Goal: Use online tool/utility: Utilize a website feature to perform a specific function

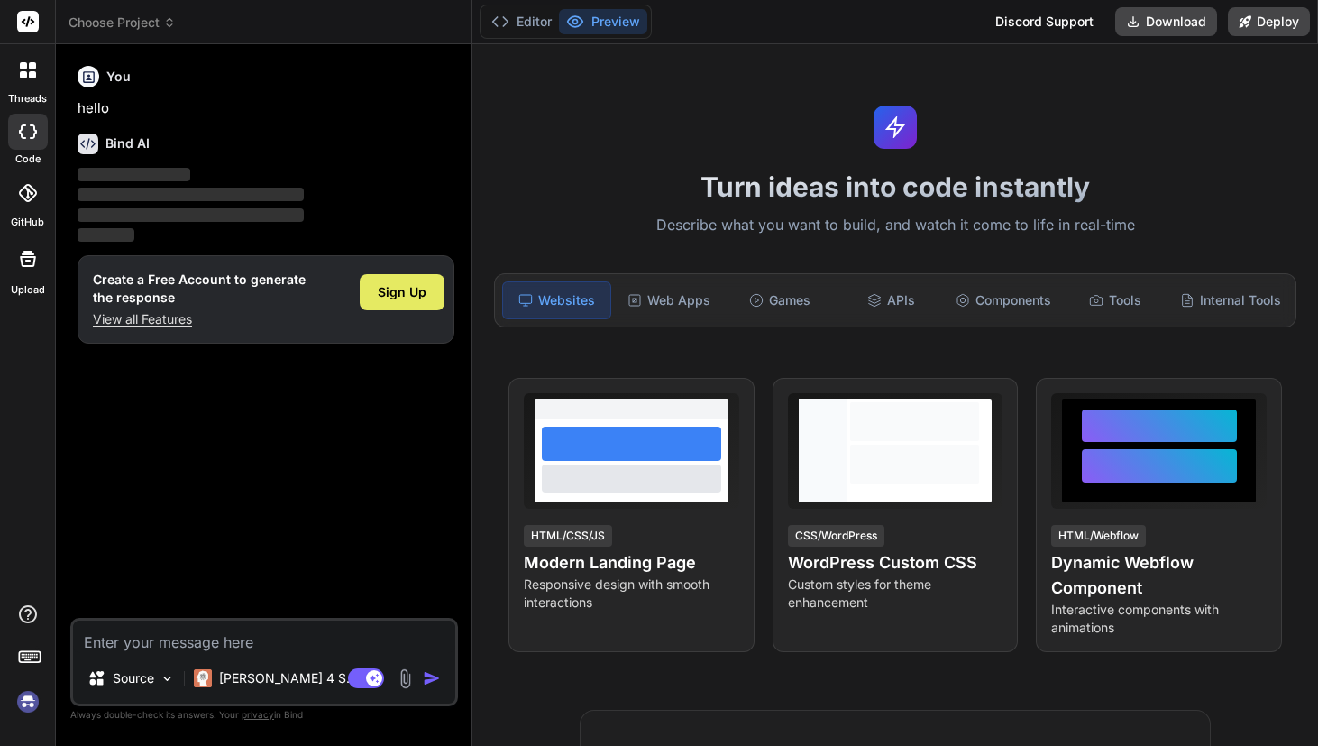
click at [384, 305] on div "Sign Up" at bounding box center [402, 292] width 85 height 36
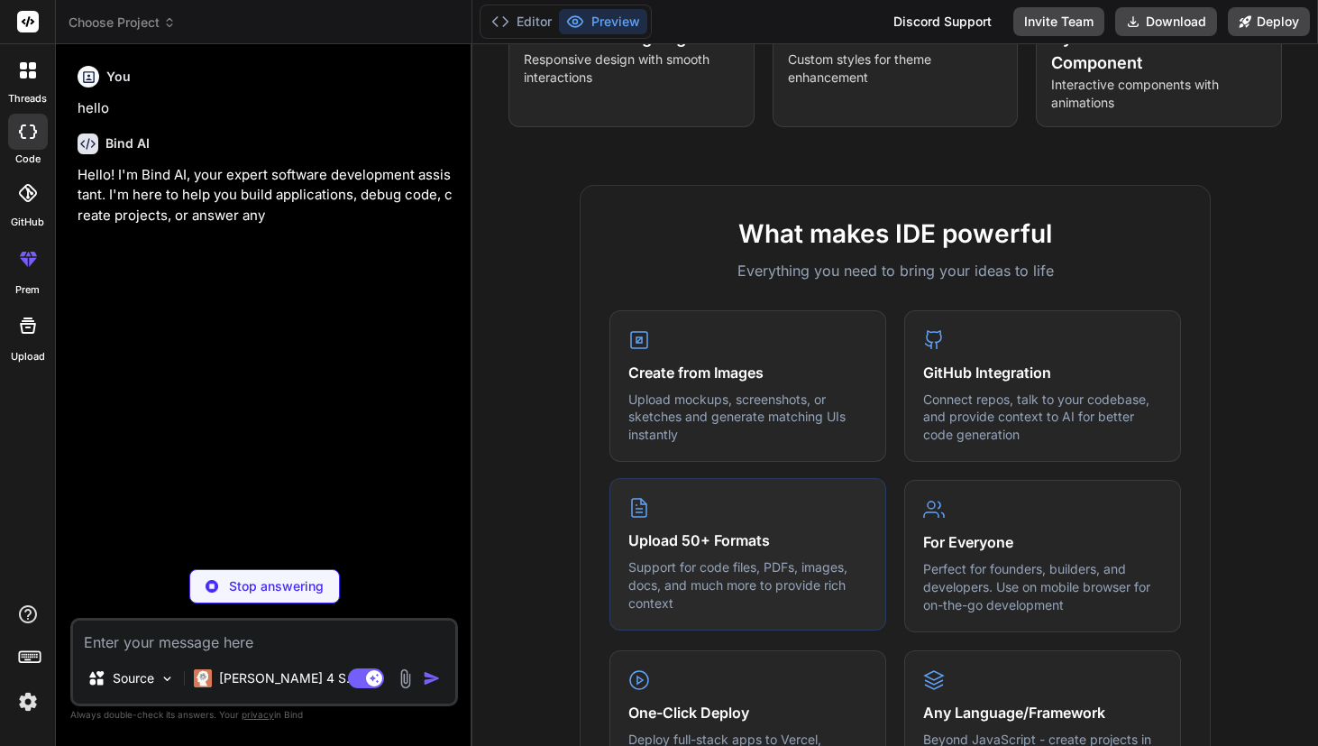
scroll to position [524, 0]
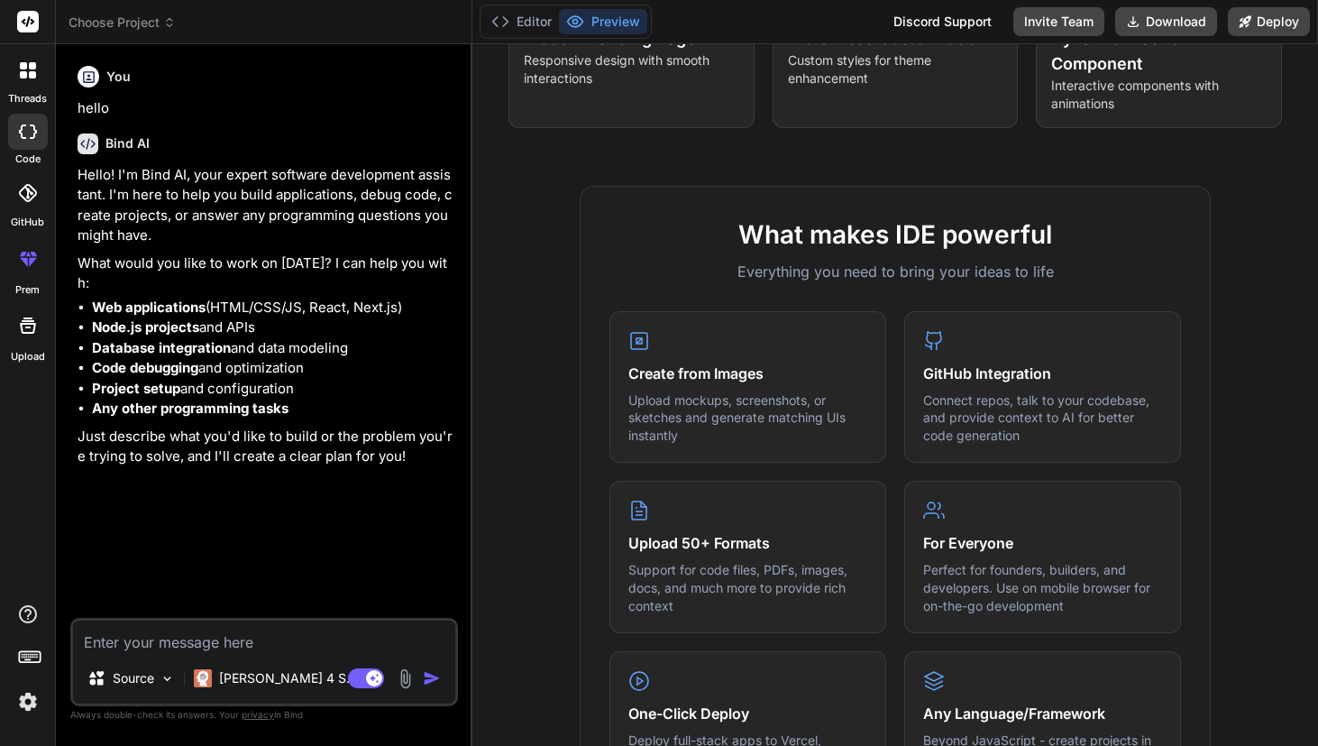
type textarea "x"
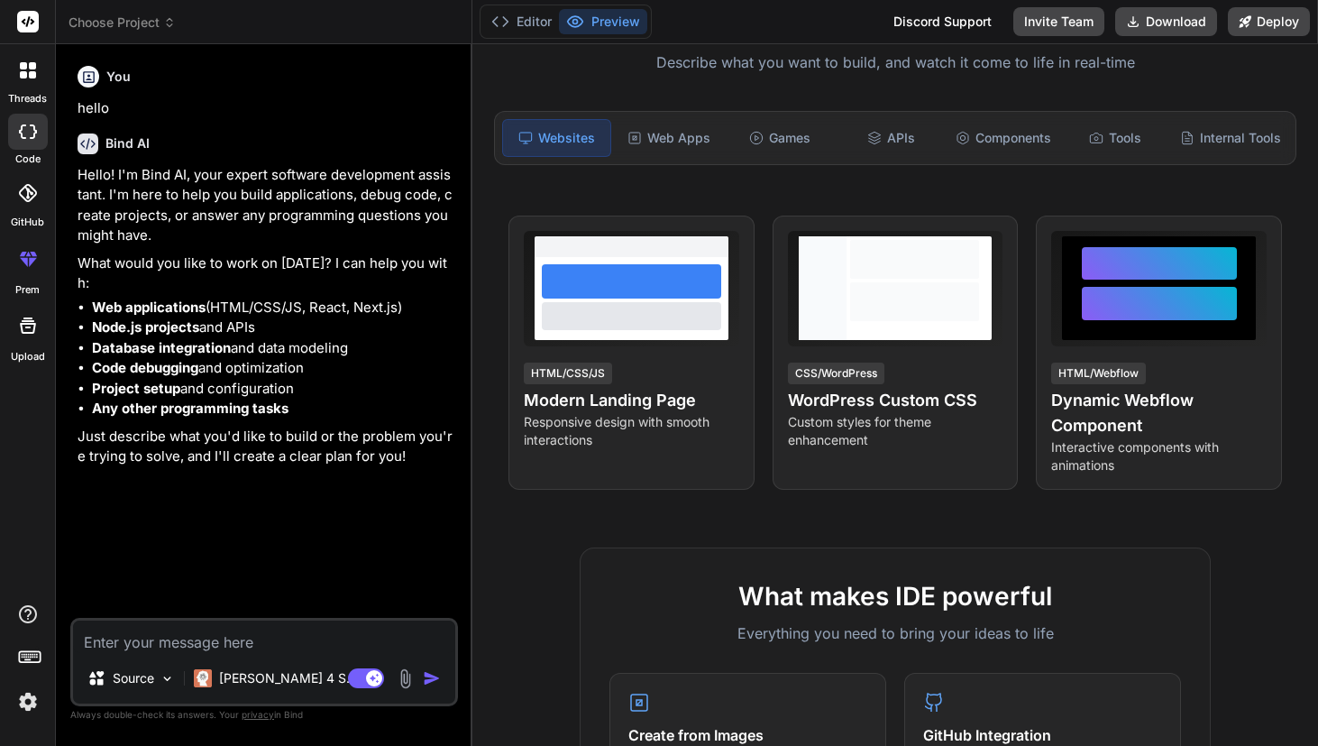
scroll to position [156, 0]
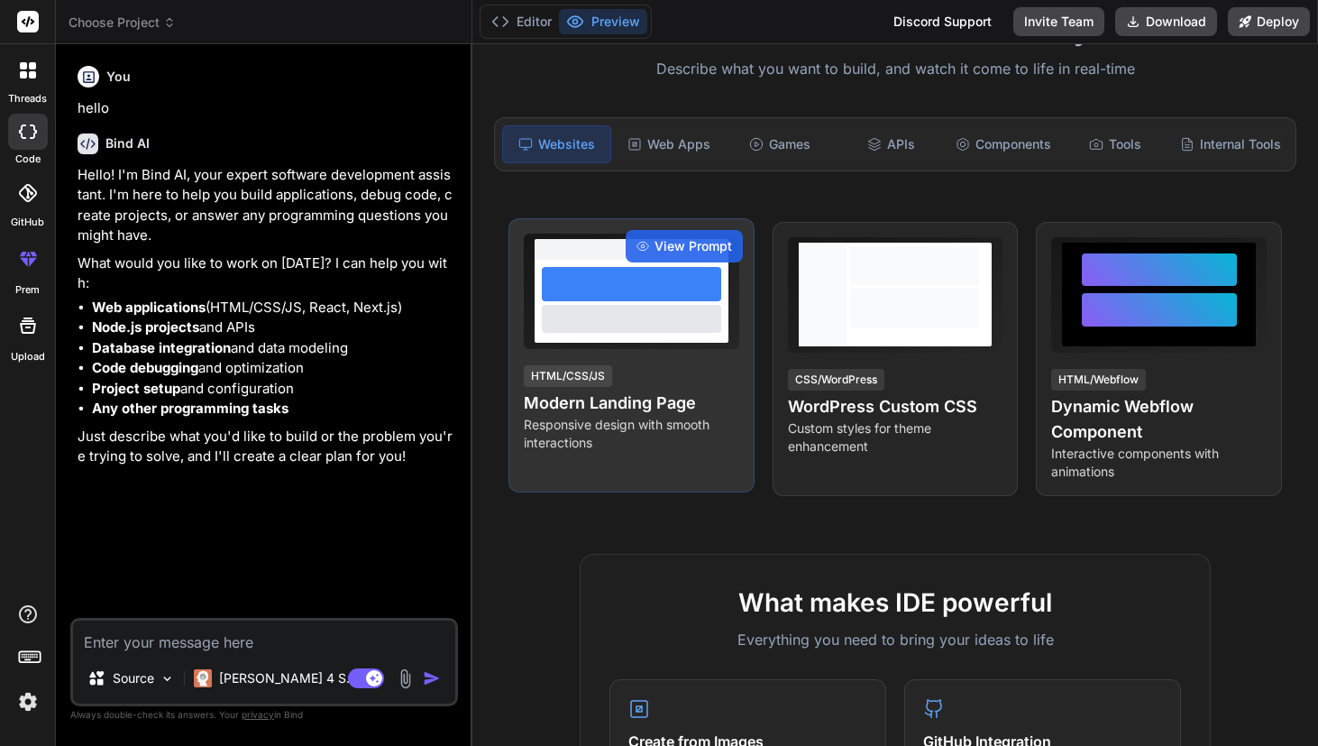
click at [656, 411] on h4 "Modern Landing Page" at bounding box center [631, 402] width 215 height 25
click at [646, 241] on div "View Prompt" at bounding box center [684, 246] width 117 height 32
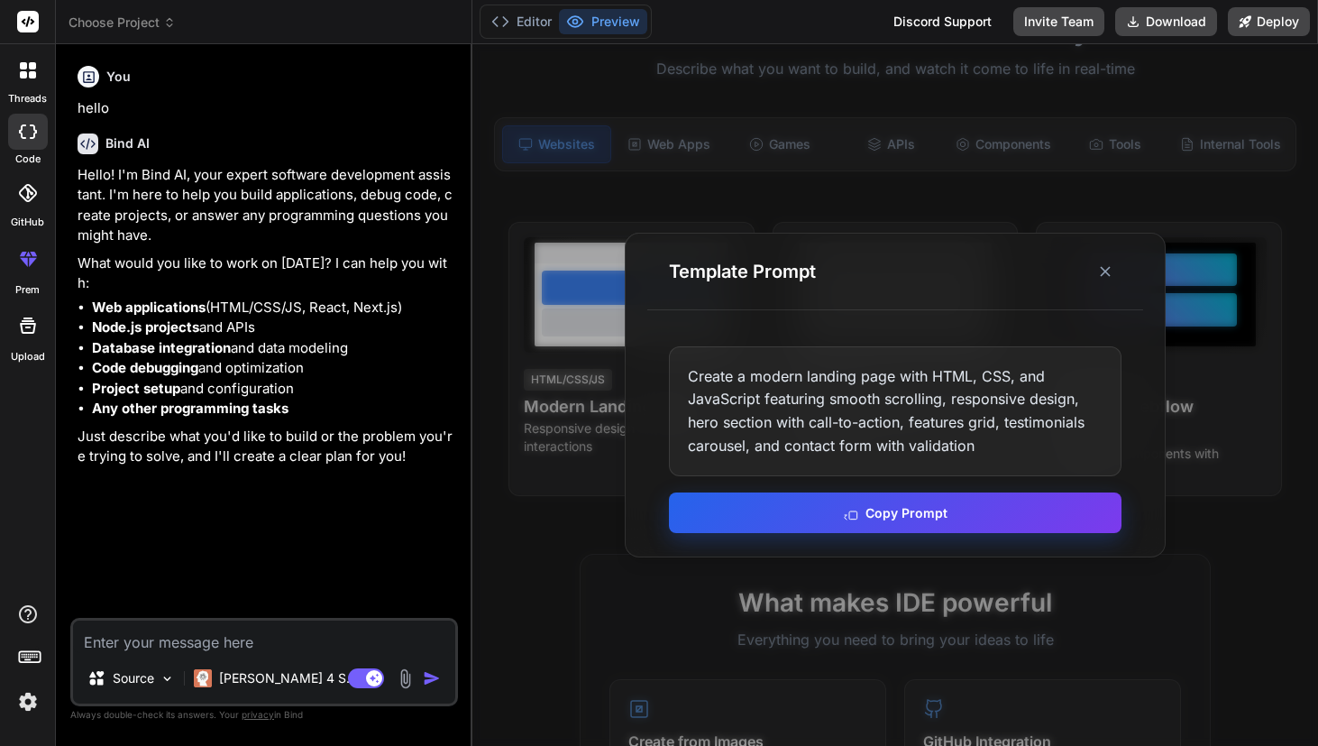
click at [756, 500] on button "Copy Prompt" at bounding box center [895, 512] width 453 height 41
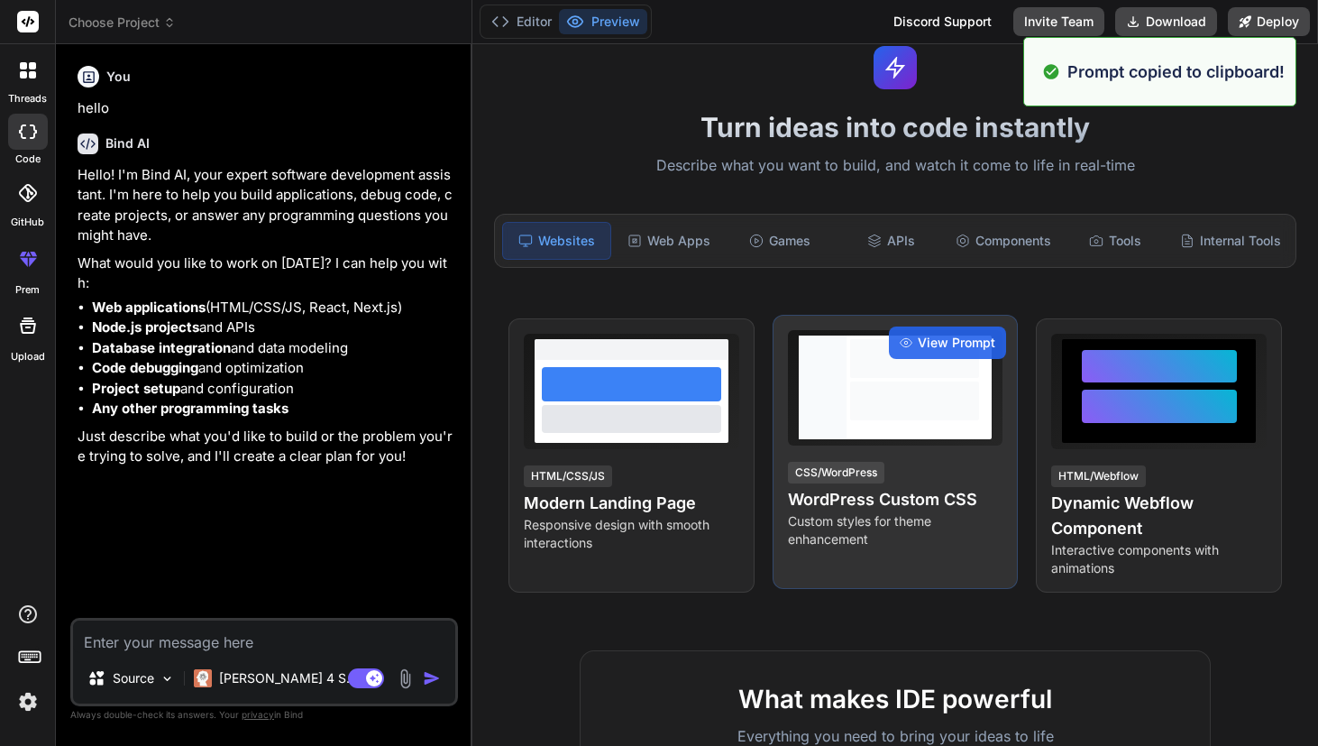
scroll to position [0, 0]
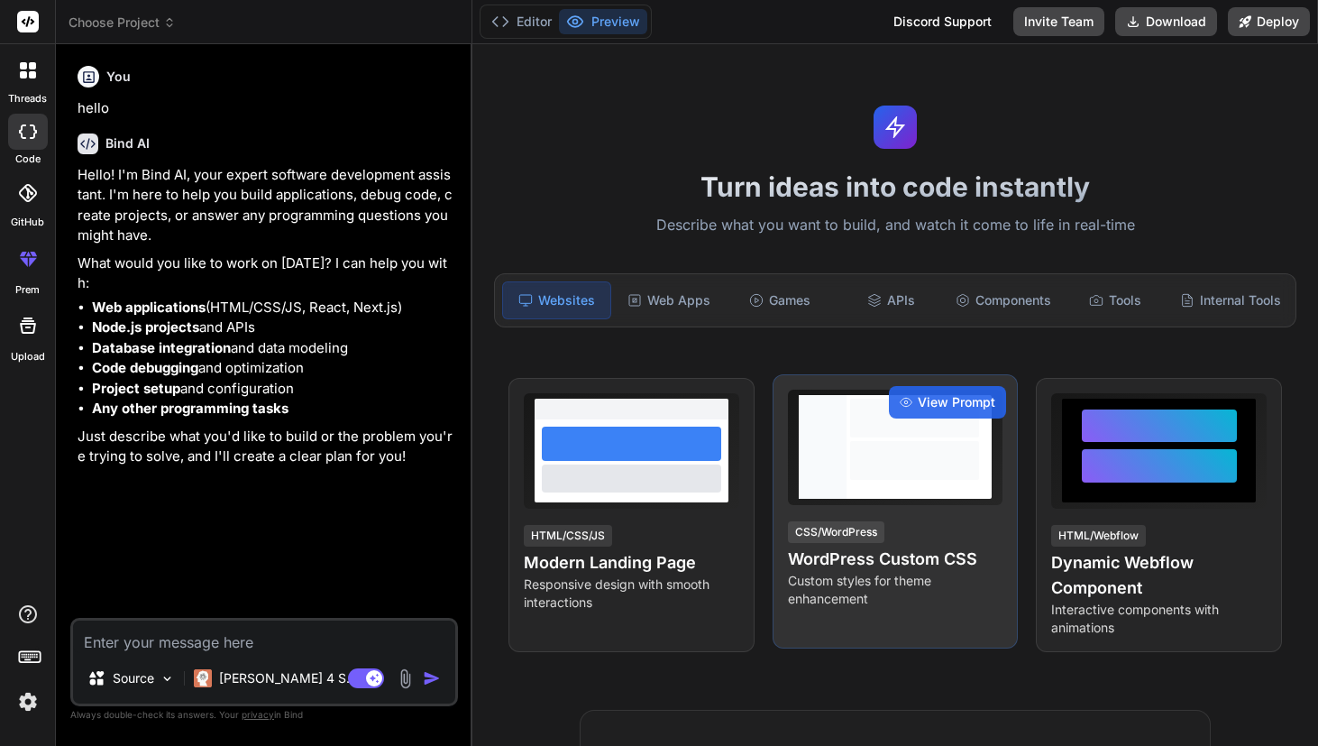
click at [893, 555] on h4 "WordPress Custom CSS" at bounding box center [895, 558] width 215 height 25
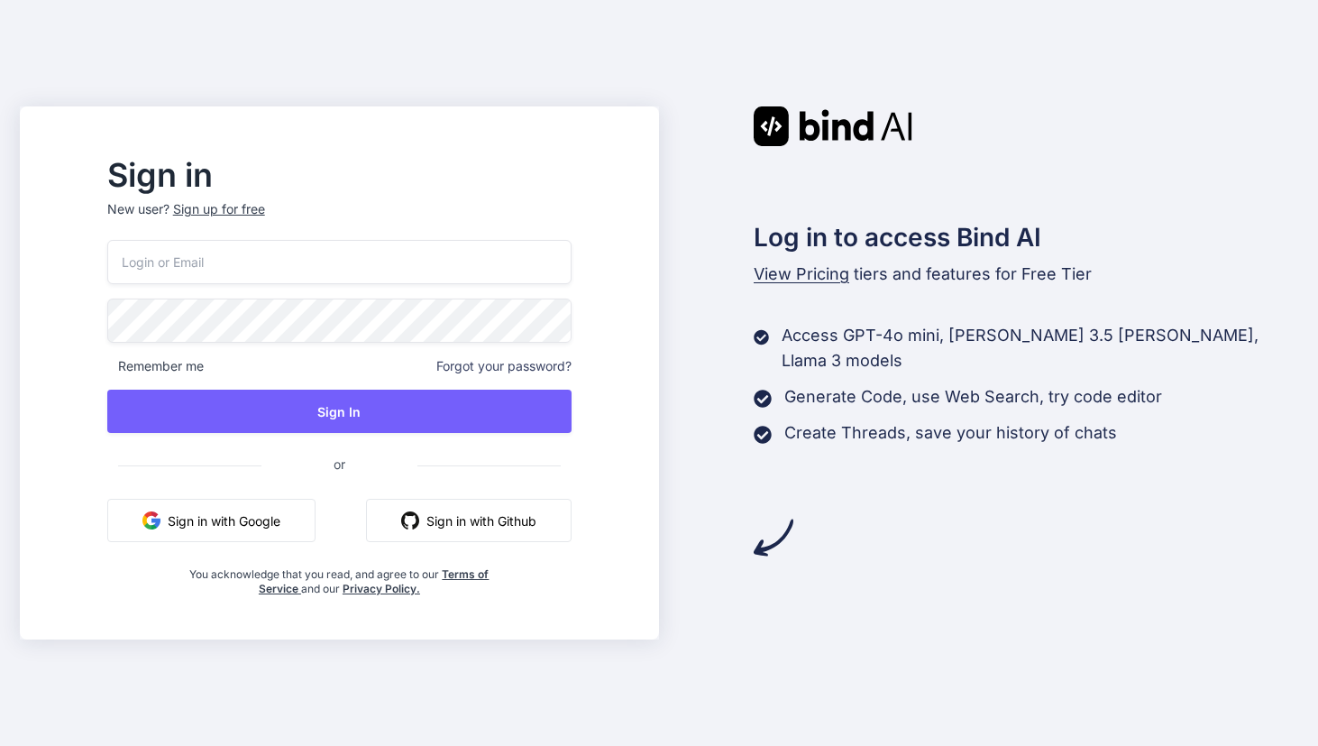
click at [269, 515] on button "Sign in with Google" at bounding box center [211, 520] width 208 height 43
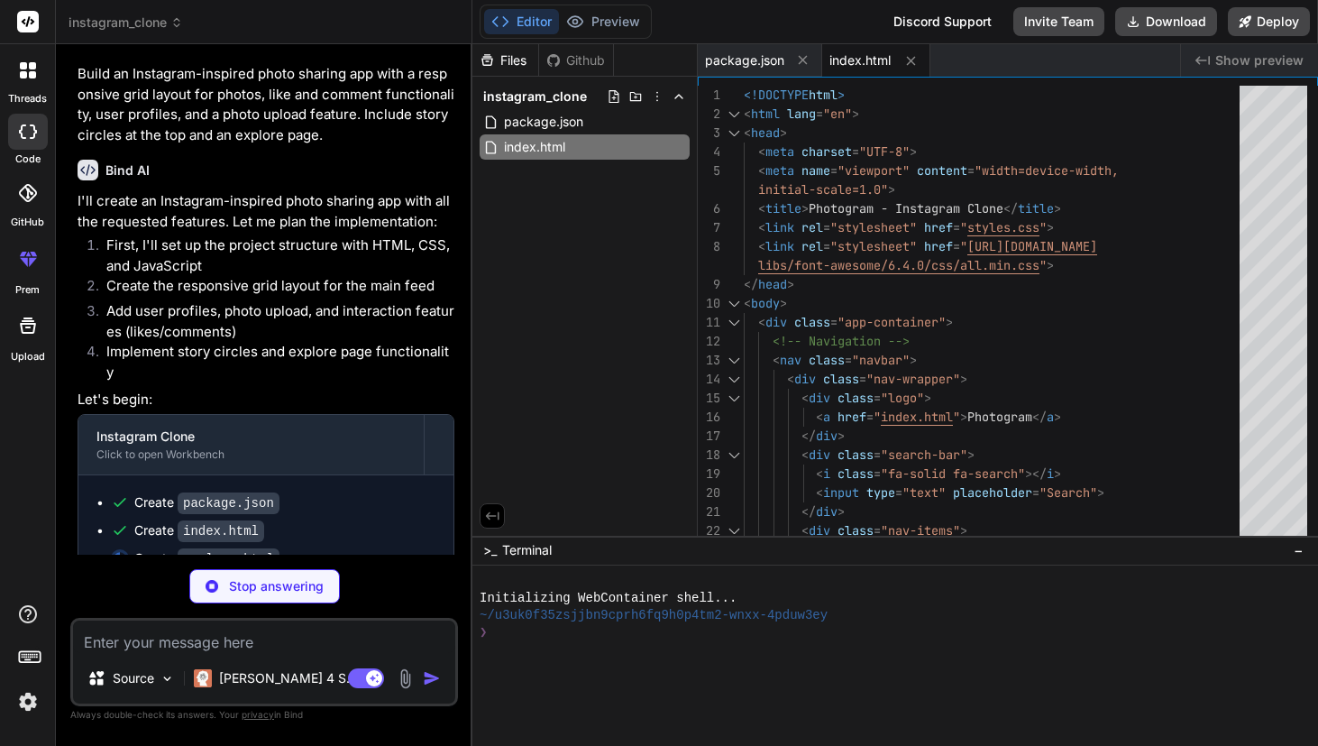
scroll to position [50, 0]
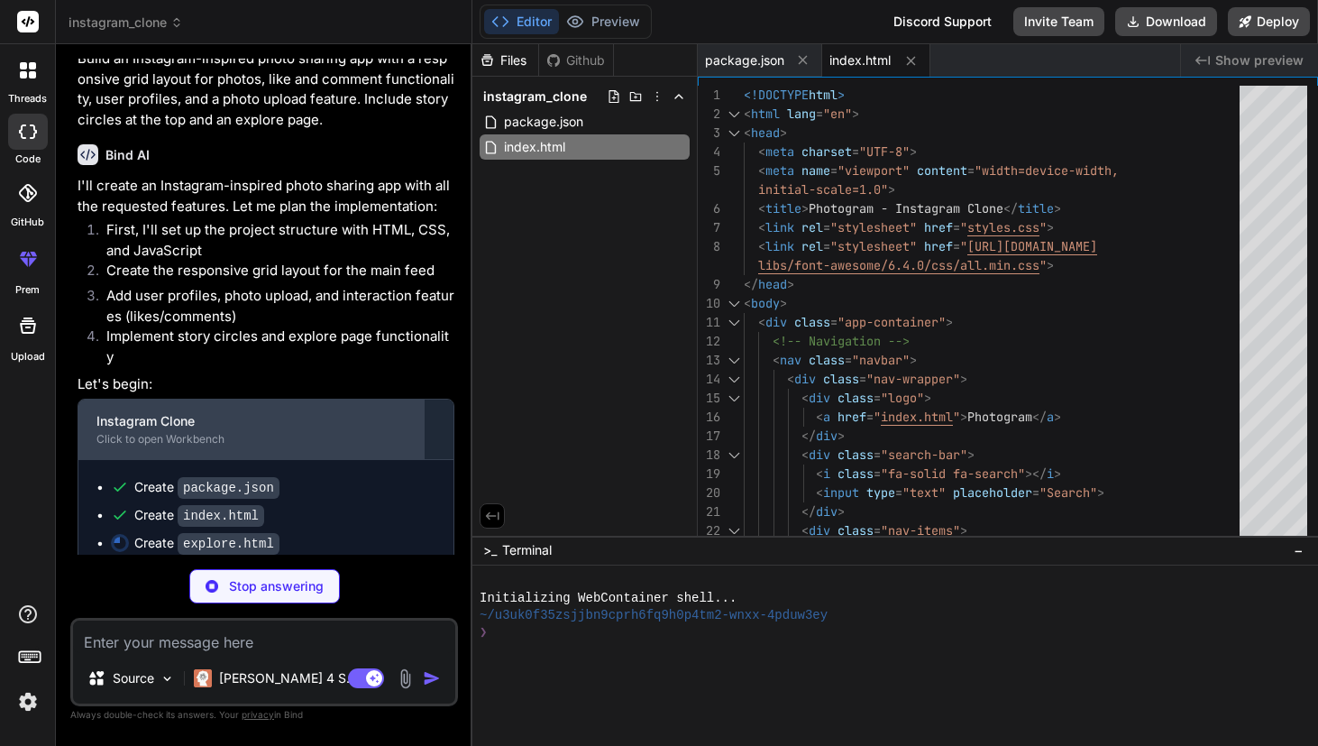
type textarea "x"
type textarea "photo-1539571696357-5a69c17a67c6?w=200&h=200&fit=crop&q=80" alt="profile" class…"
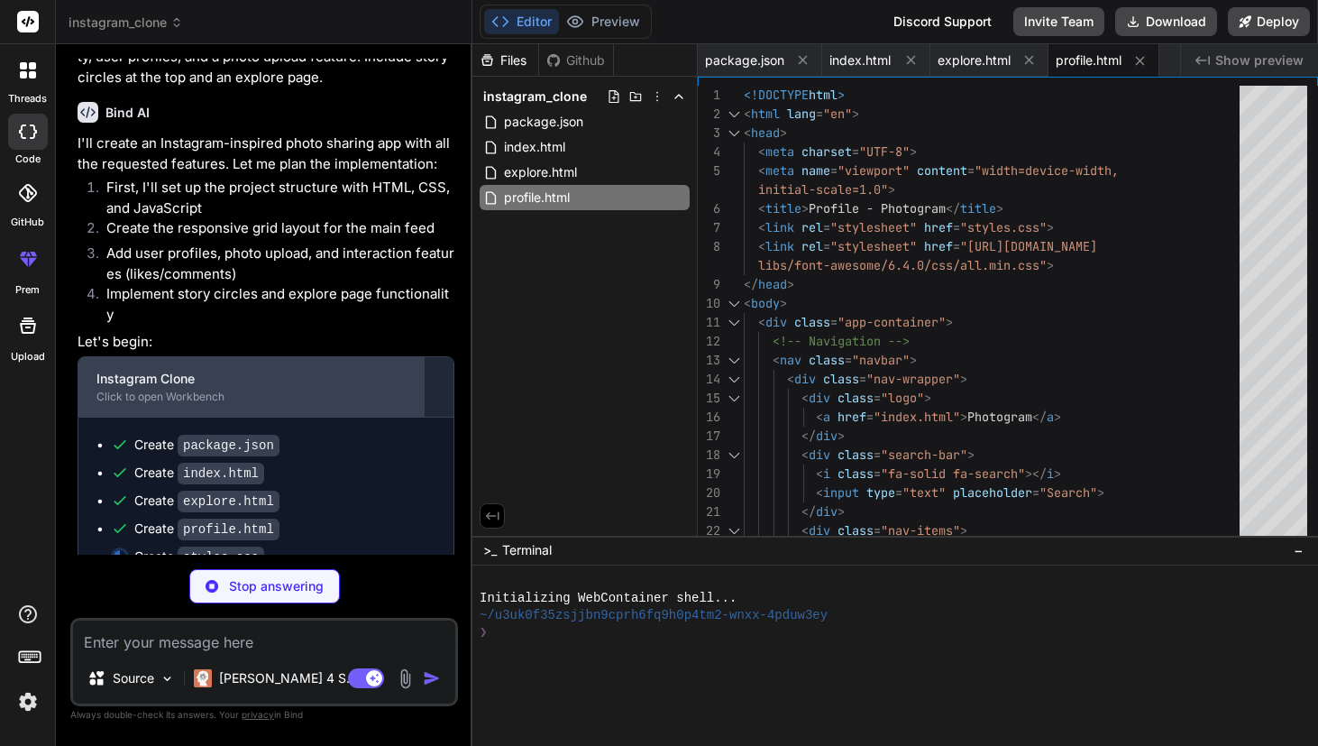
scroll to position [105, 0]
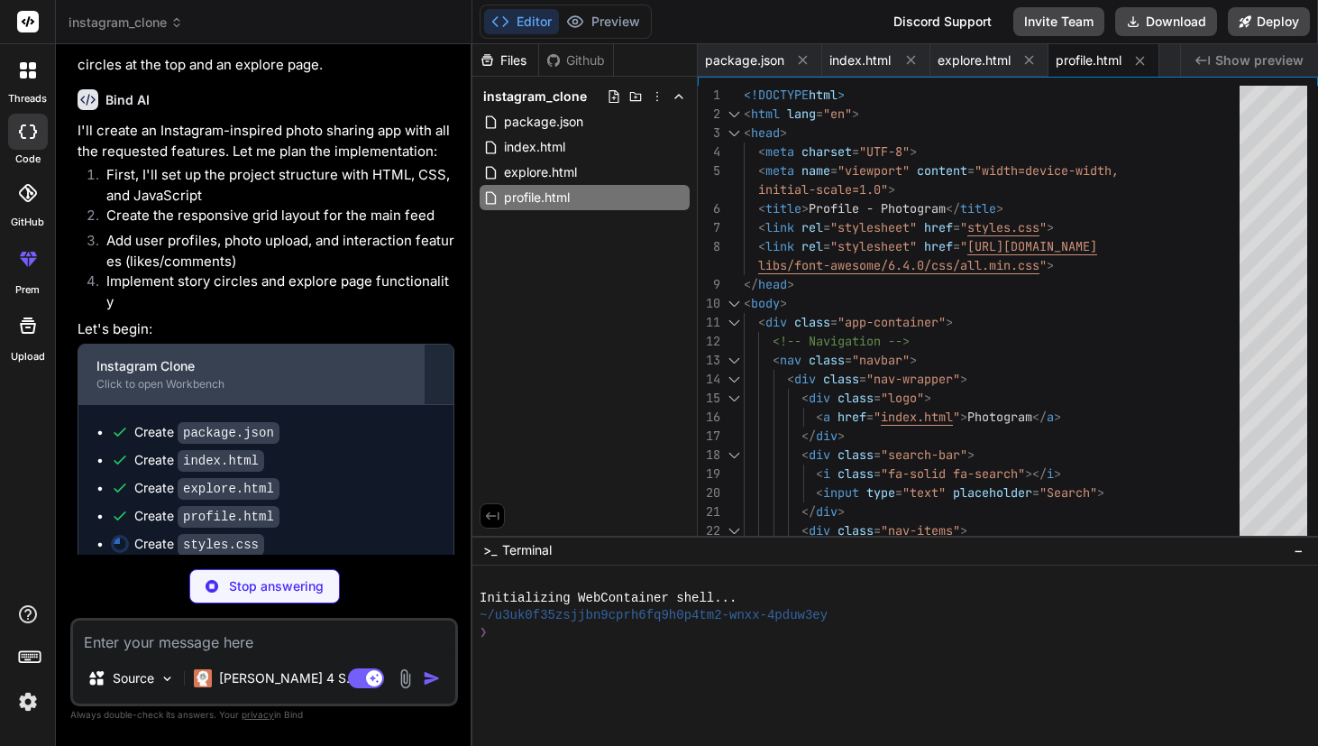
type textarea "x"
type textarea "lastTap = currentTime; }); }); });"
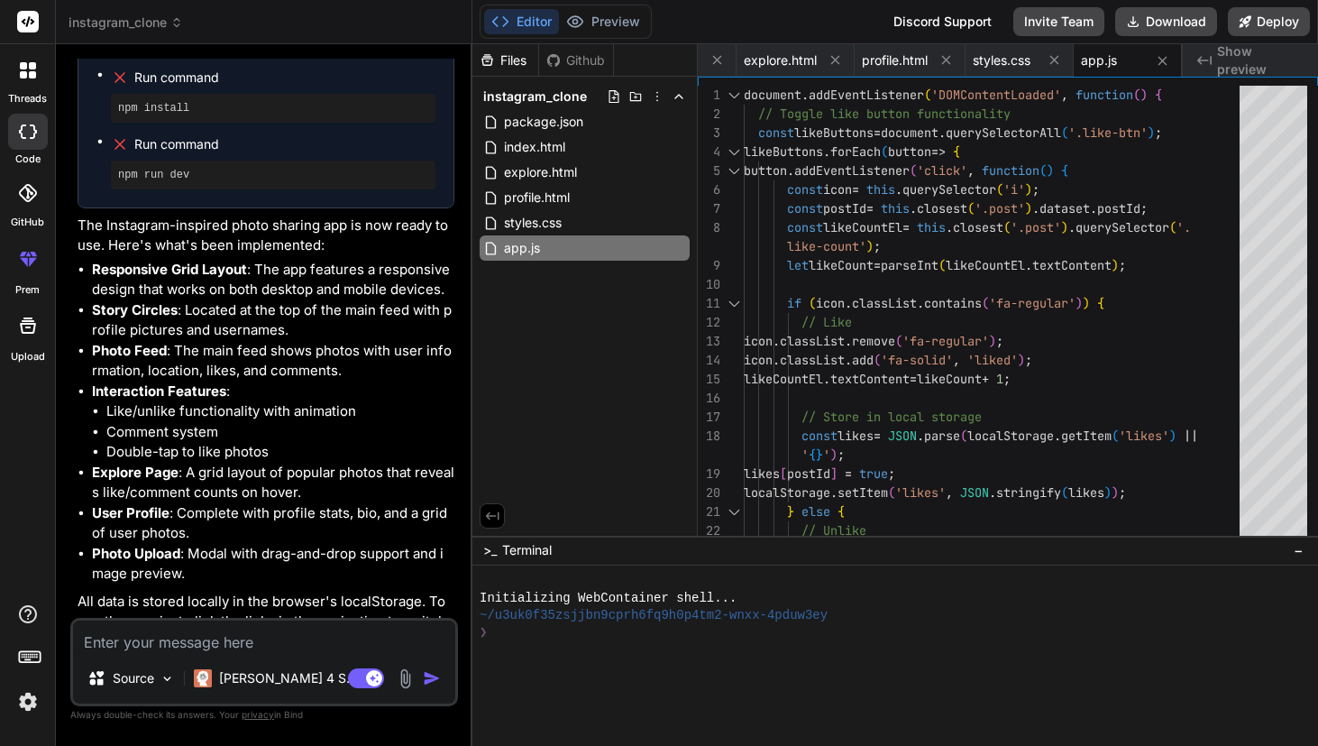
scroll to position [522, 0]
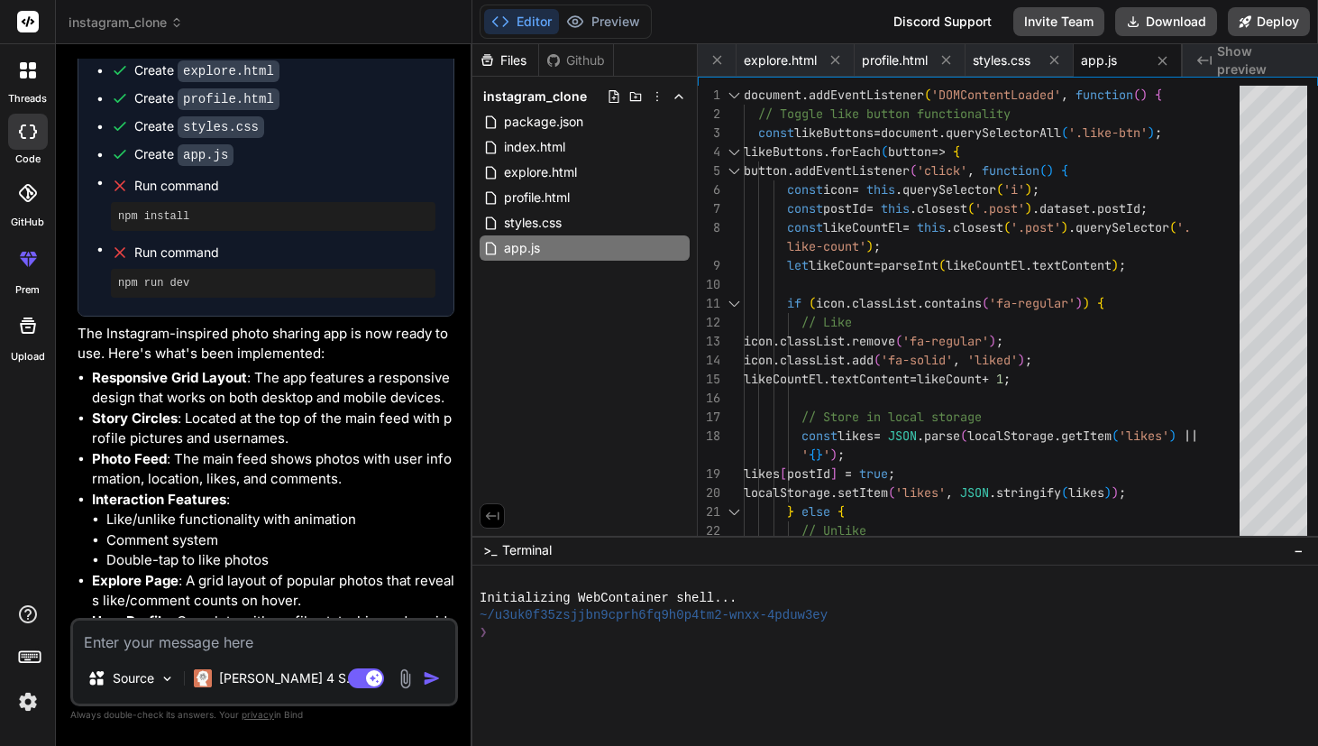
click at [233, 269] on div "npm run dev" at bounding box center [273, 283] width 325 height 29
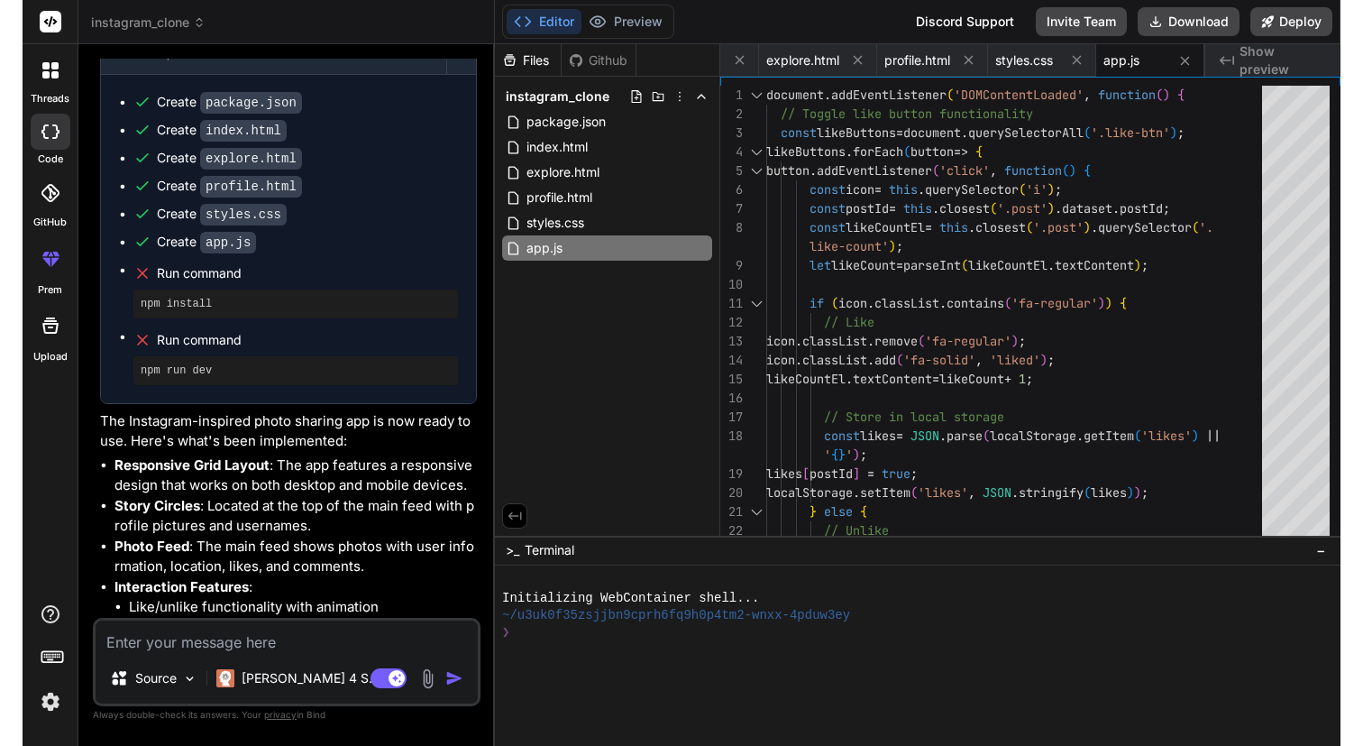
scroll to position [670, 0]
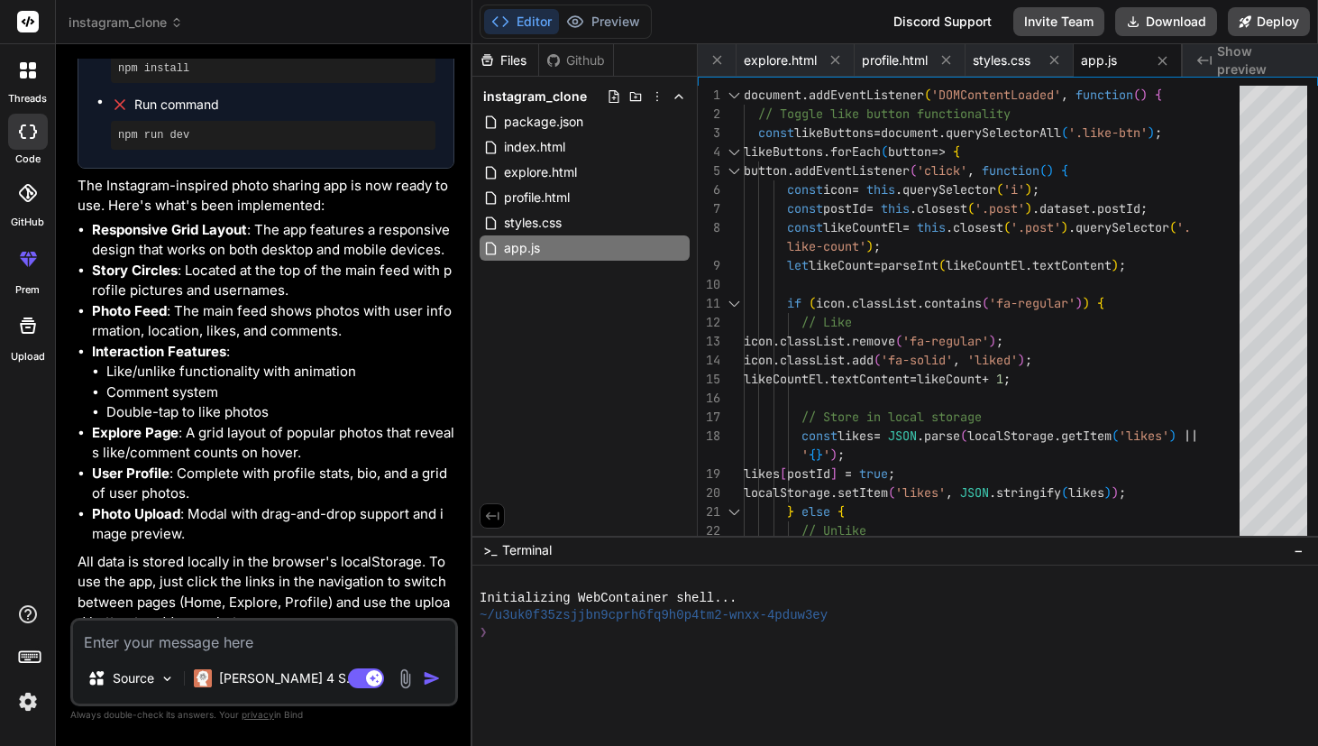
type textarea "x"
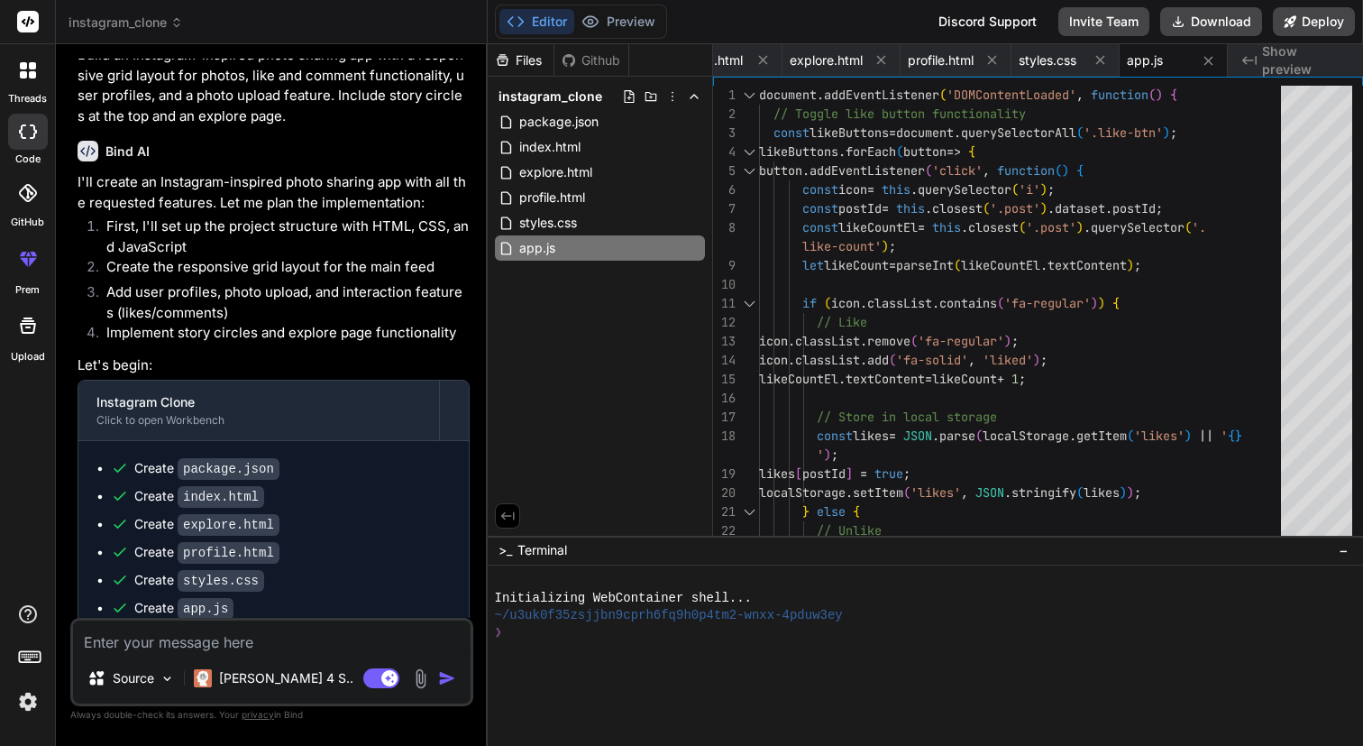
scroll to position [0, 0]
